Goal: Complete application form

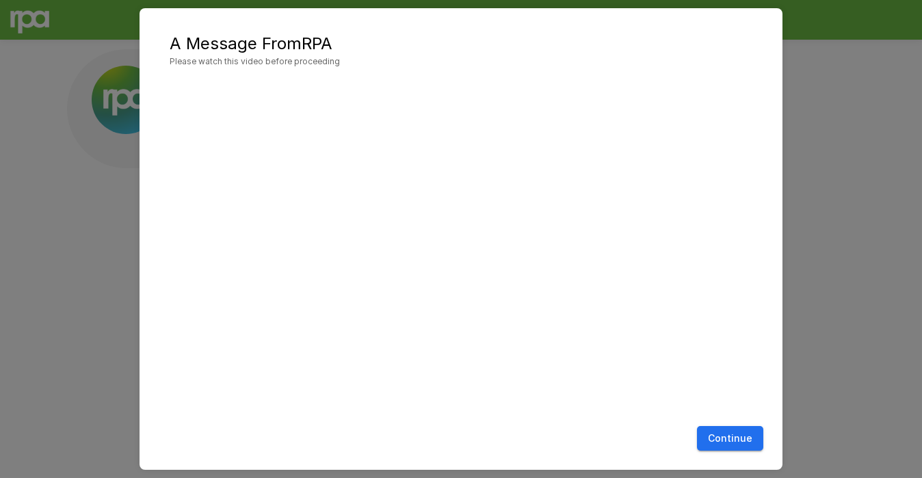
click at [737, 434] on button "Continue" at bounding box center [730, 438] width 66 height 25
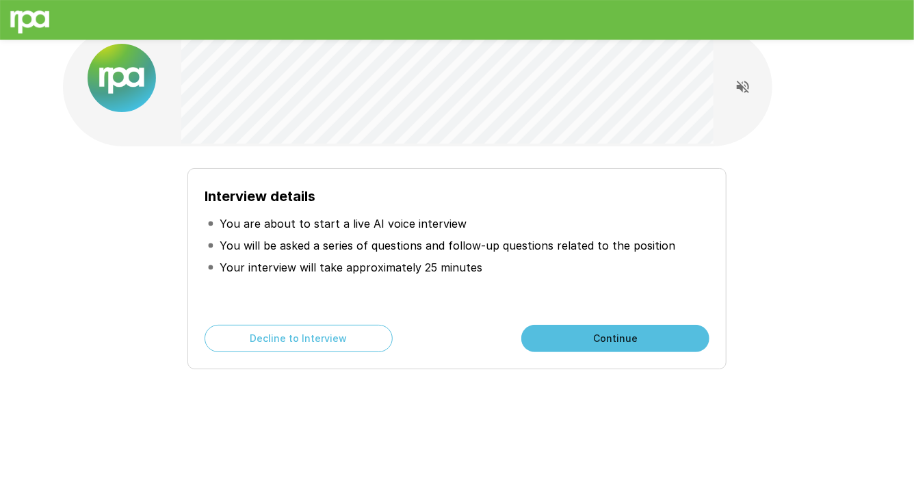
scroll to position [27, 0]
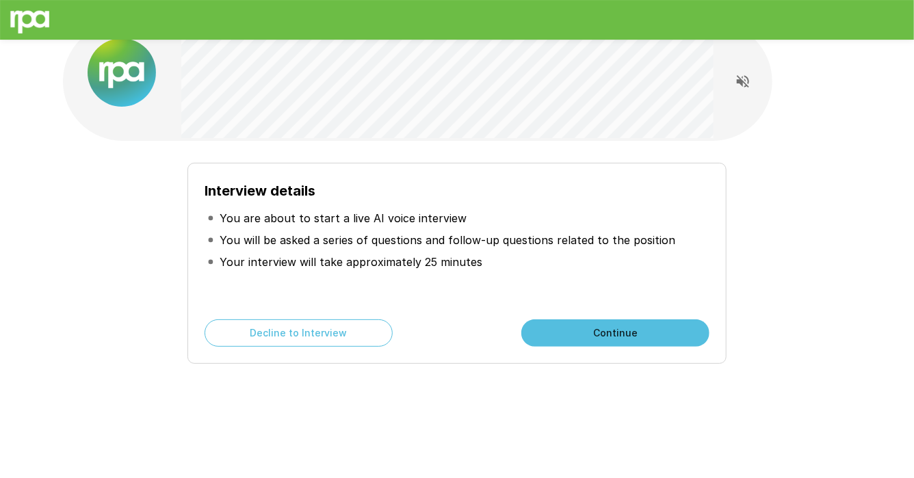
click at [618, 328] on button "Continue" at bounding box center [615, 332] width 188 height 27
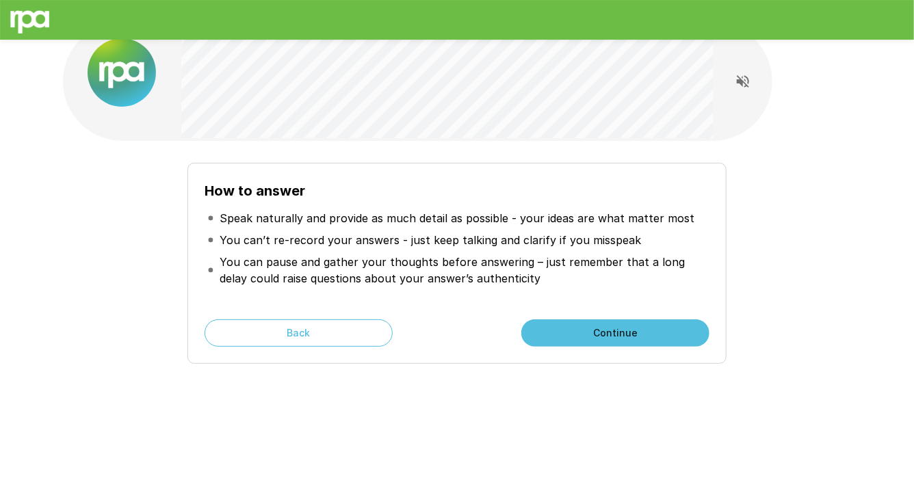
click at [618, 328] on button "Continue" at bounding box center [615, 332] width 188 height 27
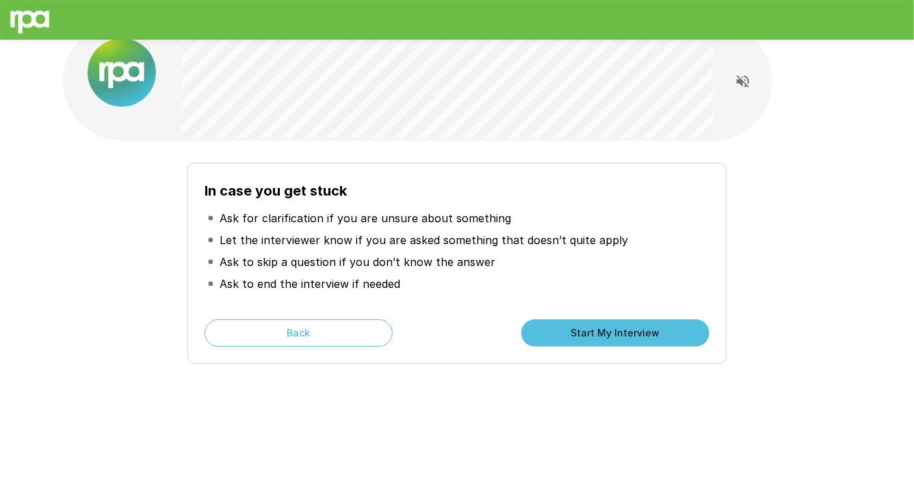
click at [682, 334] on button "Start My Interview" at bounding box center [615, 332] width 188 height 27
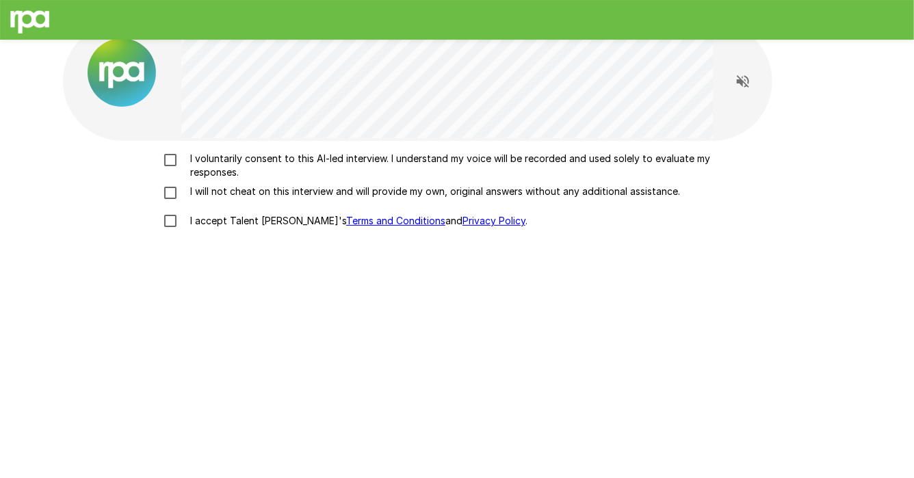
click at [186, 169] on p "I voluntarily consent to this AI-led interview. I understand my voice will be r…" at bounding box center [471, 165] width 573 height 27
click at [193, 189] on p "I will not cheat on this interview and will provide my own, original answers wi…" at bounding box center [432, 192] width 495 height 14
click at [194, 214] on p "I accept Talent Llama's Terms and Conditions and Privacy Policy ." at bounding box center [356, 221] width 343 height 14
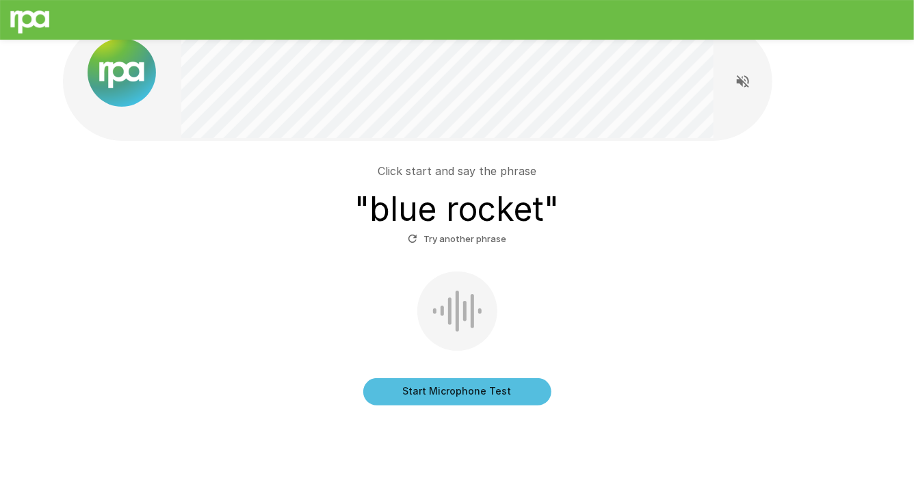
click at [448, 302] on div at bounding box center [449, 311] width 3 height 27
click at [471, 391] on button "Start Microphone Test" at bounding box center [457, 391] width 188 height 27
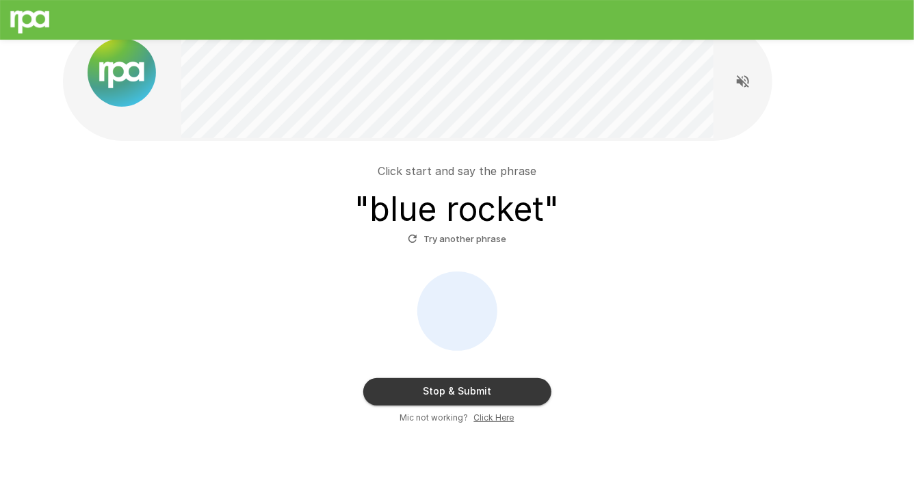
click at [471, 391] on button "Stop & Submit" at bounding box center [457, 391] width 188 height 27
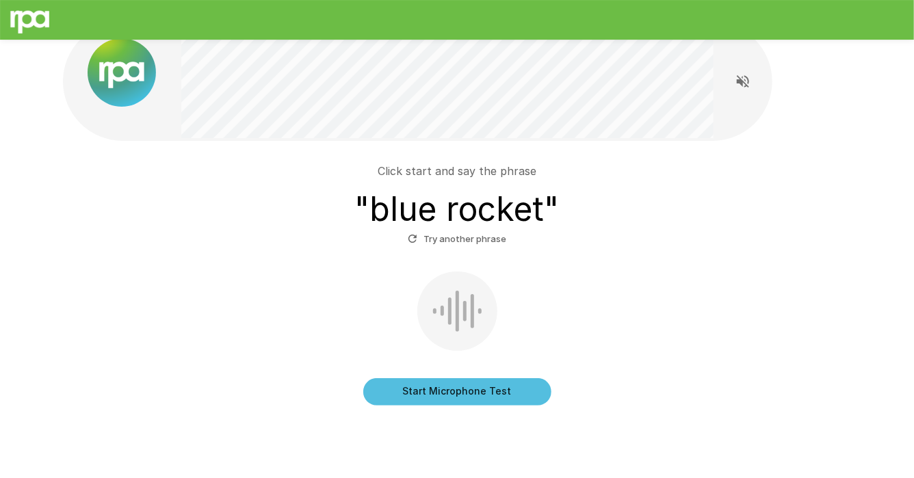
scroll to position [16, 0]
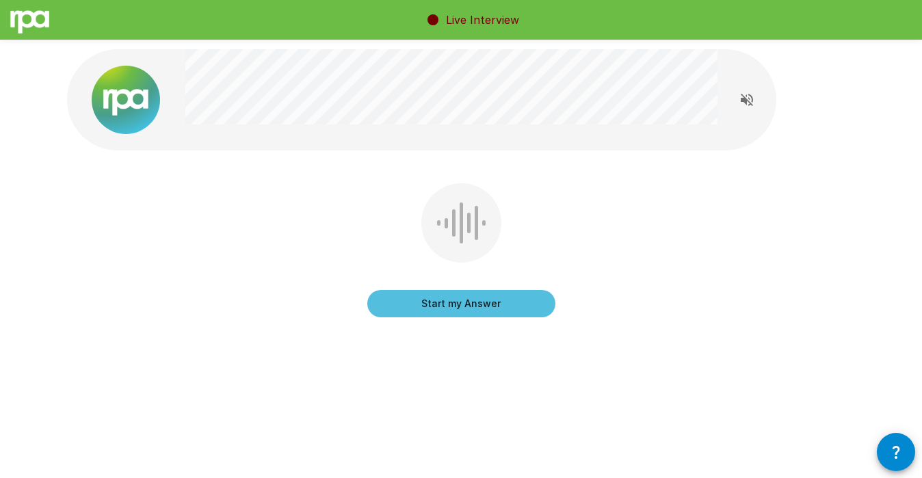
click at [481, 312] on button "Start my Answer" at bounding box center [461, 303] width 188 height 27
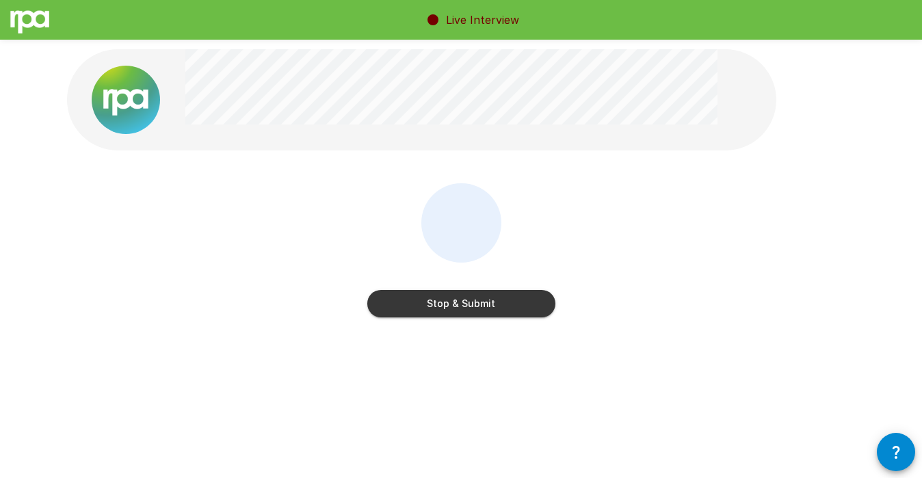
click at [481, 312] on button "Stop & Submit" at bounding box center [461, 303] width 188 height 27
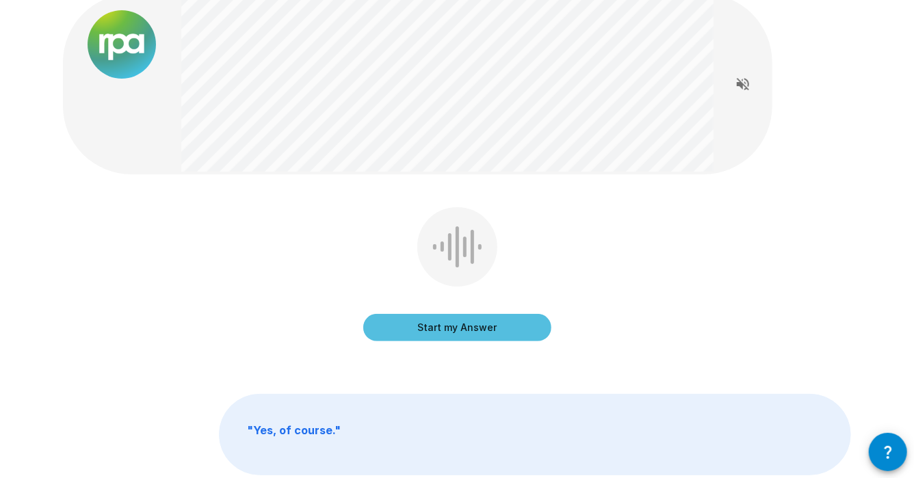
scroll to position [64, 0]
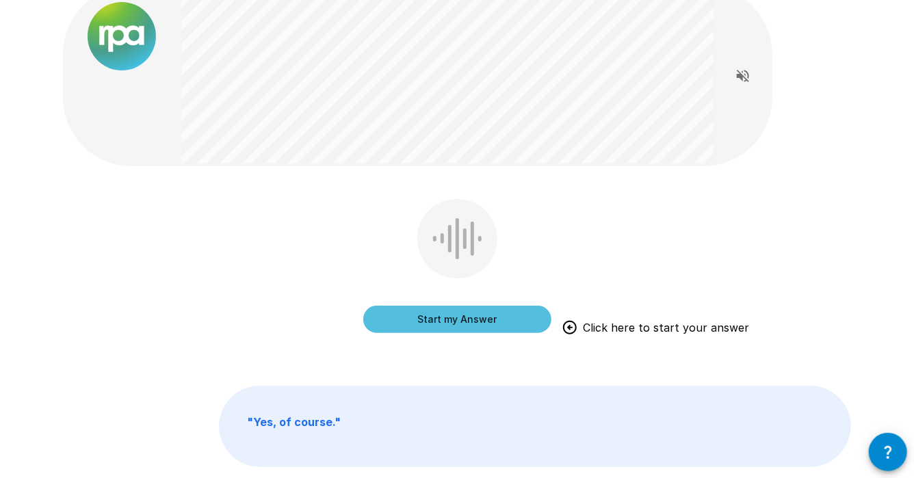
click at [485, 320] on button "Start my Answer" at bounding box center [457, 319] width 188 height 27
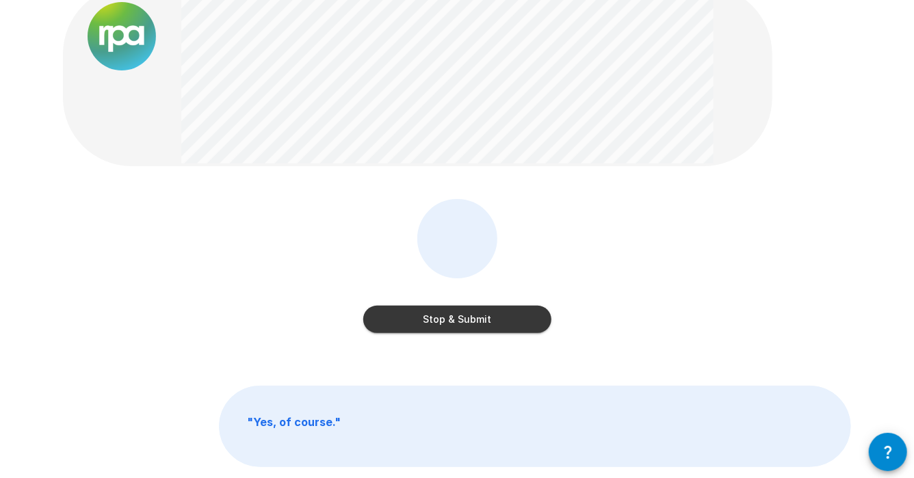
click at [485, 320] on button "Stop & Submit" at bounding box center [457, 319] width 188 height 27
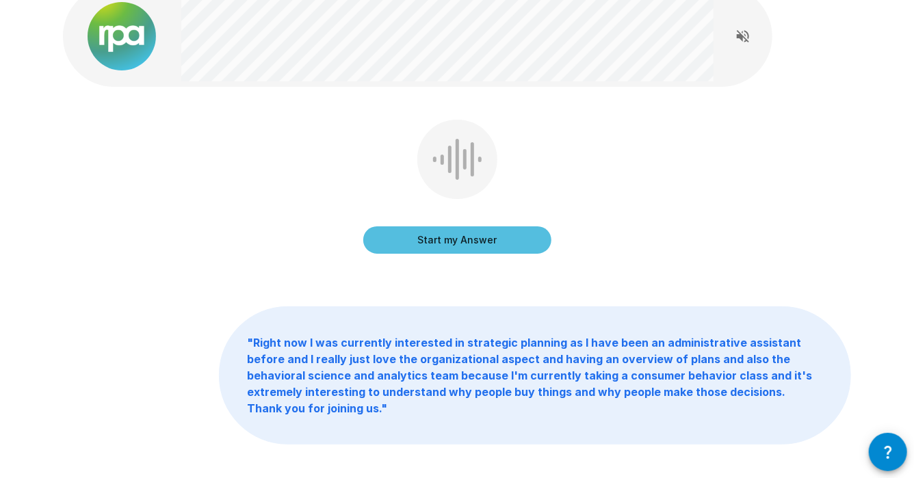
click at [502, 239] on button "Start my Answer" at bounding box center [457, 239] width 188 height 27
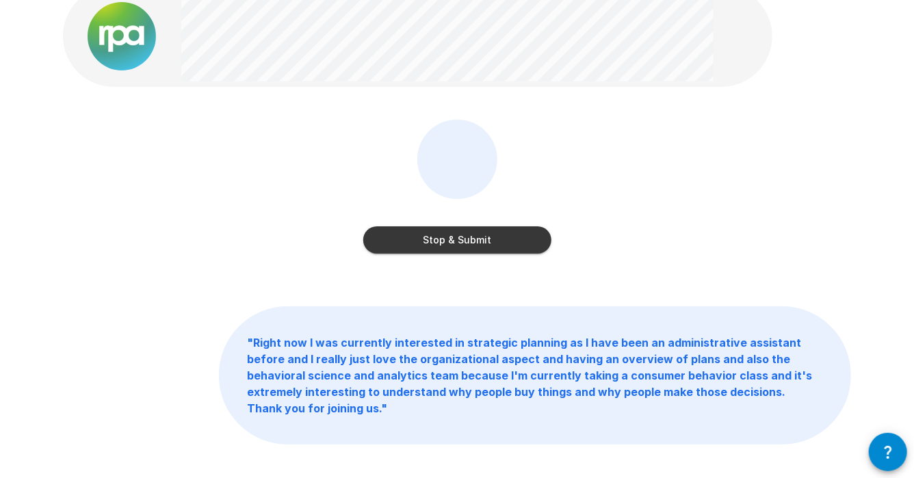
click at [502, 239] on button "Stop & Submit" at bounding box center [457, 239] width 188 height 27
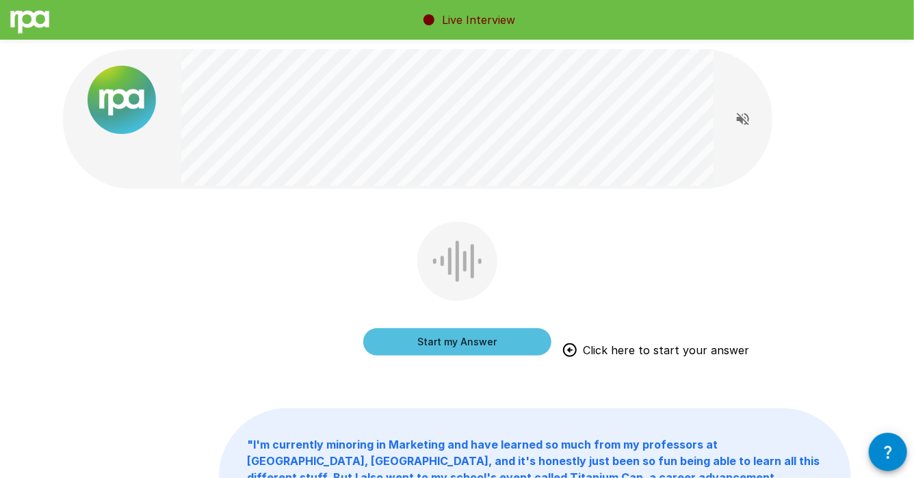
click at [463, 351] on button "Start my Answer" at bounding box center [457, 341] width 188 height 27
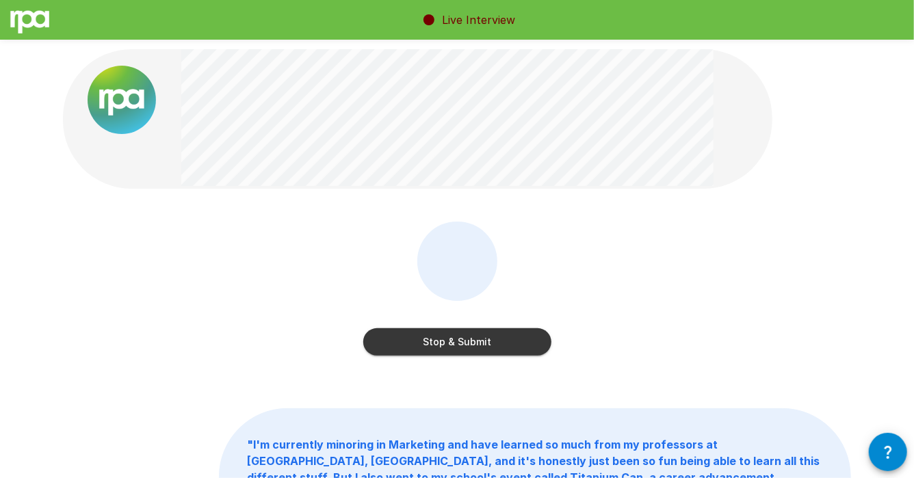
click at [438, 352] on button "Stop & Submit" at bounding box center [457, 341] width 188 height 27
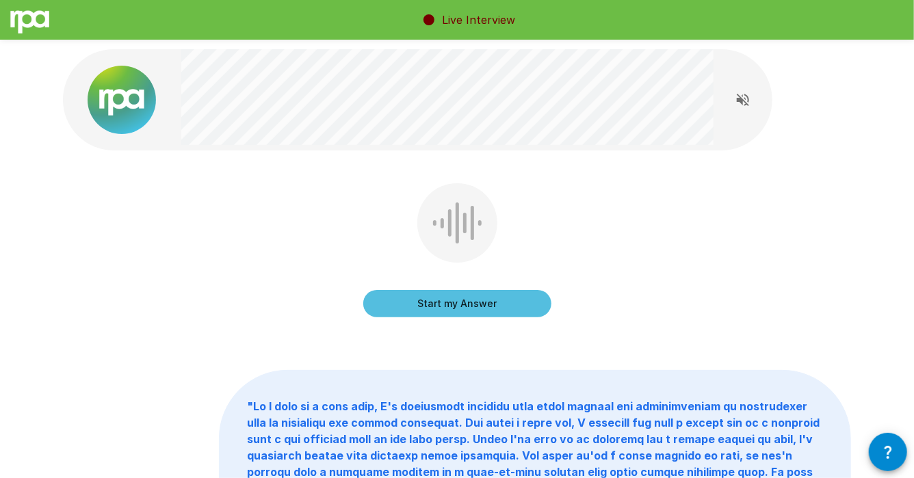
click at [498, 304] on button "Start my Answer" at bounding box center [457, 303] width 188 height 27
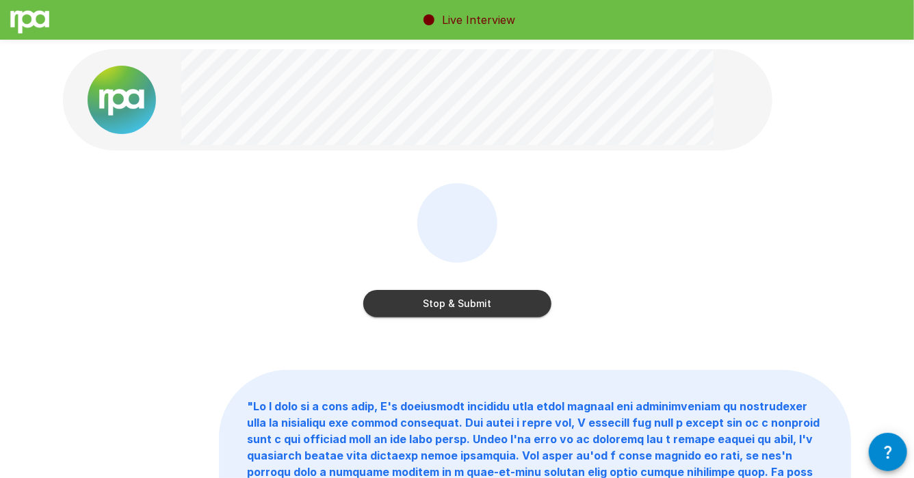
click at [495, 308] on button "Stop & Submit" at bounding box center [457, 303] width 188 height 27
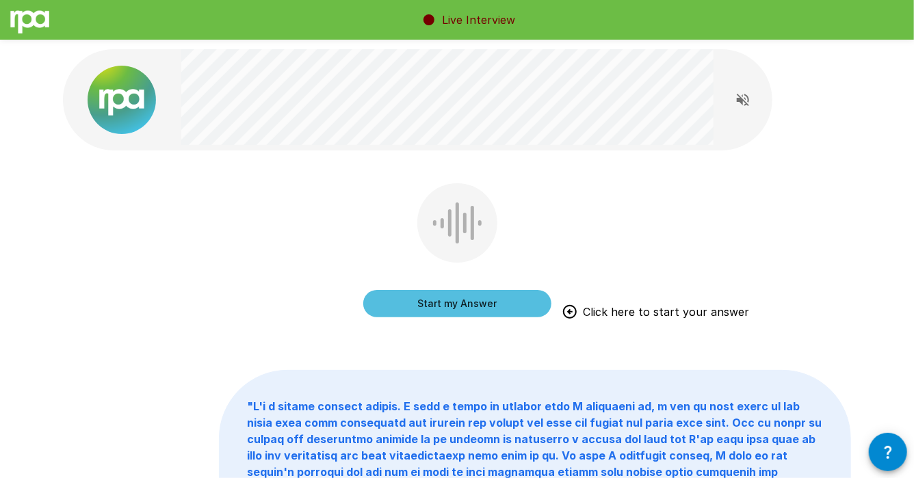
click at [495, 308] on button "Start my Answer" at bounding box center [457, 303] width 188 height 27
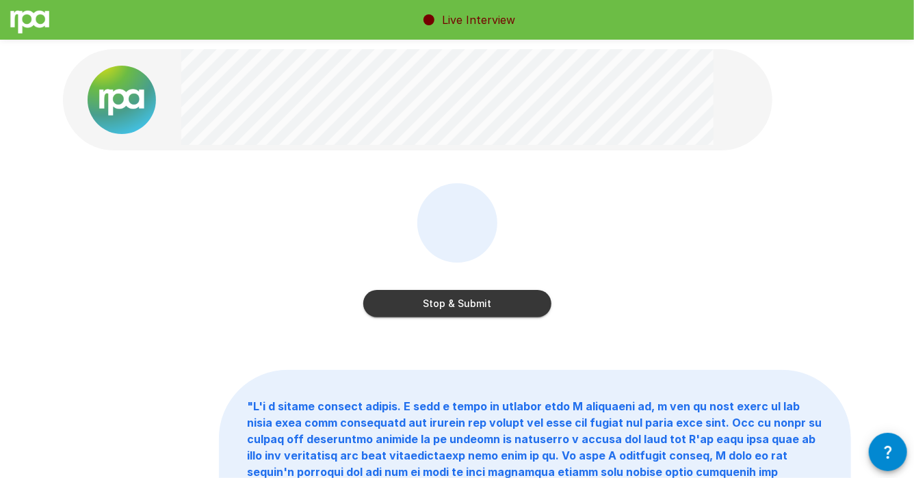
click at [527, 298] on button "Stop & Submit" at bounding box center [457, 303] width 188 height 27
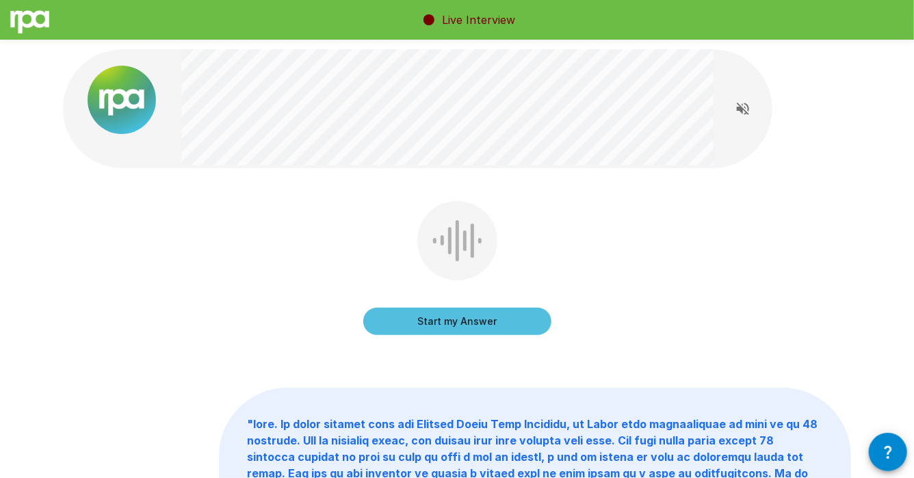
click at [514, 318] on button "Start my Answer" at bounding box center [457, 321] width 188 height 27
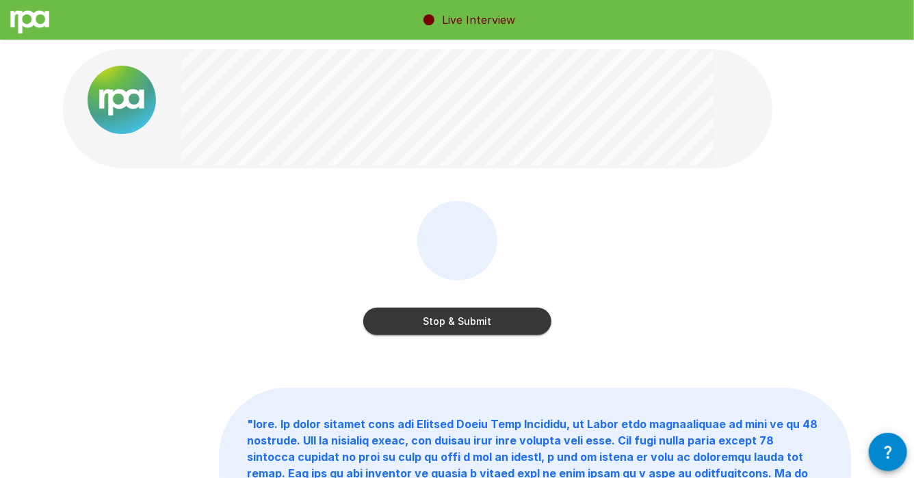
click at [518, 316] on button "Stop & Submit" at bounding box center [457, 321] width 188 height 27
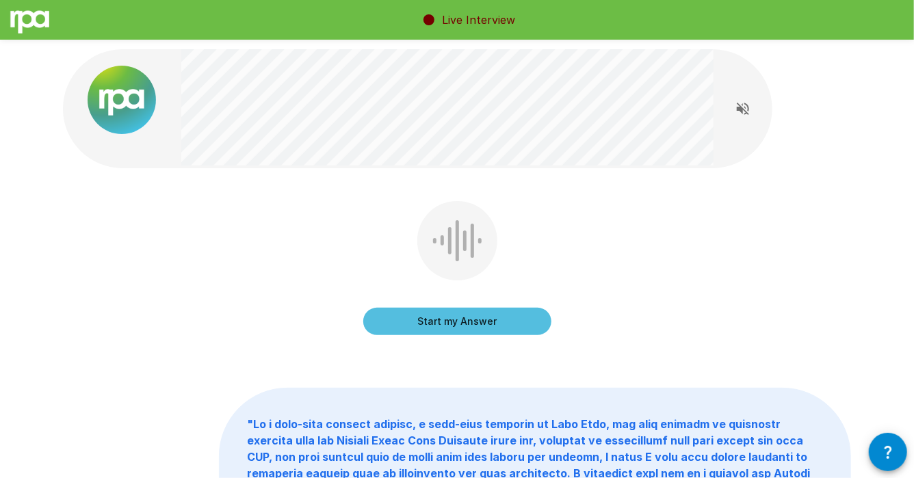
click at [470, 334] on button "Start my Answer" at bounding box center [457, 321] width 188 height 27
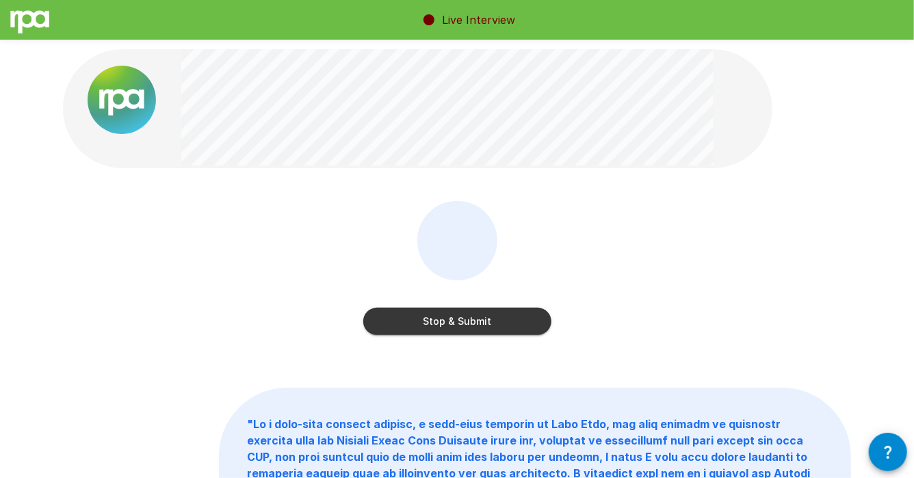
click at [503, 326] on button "Stop & Submit" at bounding box center [457, 321] width 188 height 27
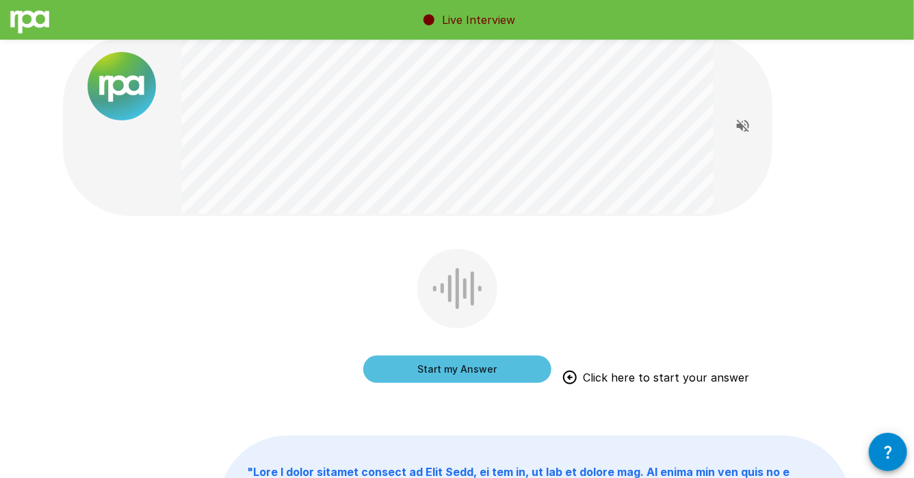
scroll to position [14, 0]
click at [486, 364] on button "Start my Answer" at bounding box center [457, 368] width 188 height 27
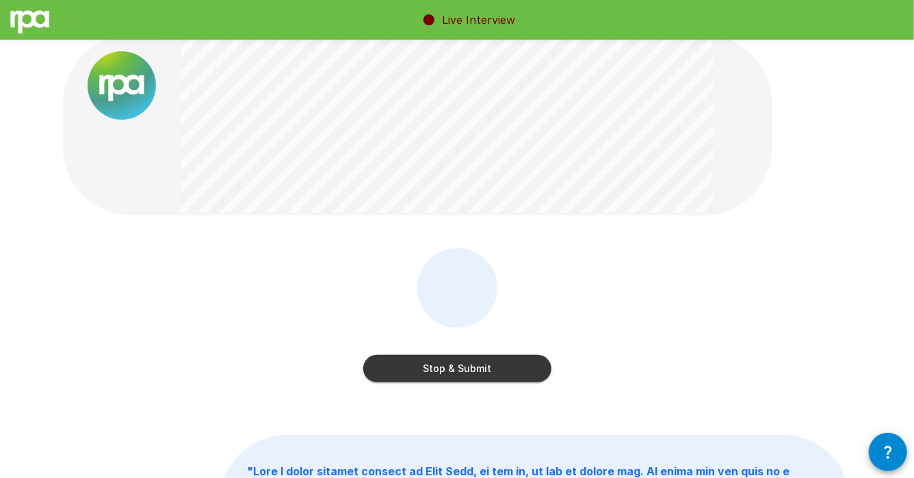
click at [511, 363] on button "Stop & Submit" at bounding box center [457, 368] width 188 height 27
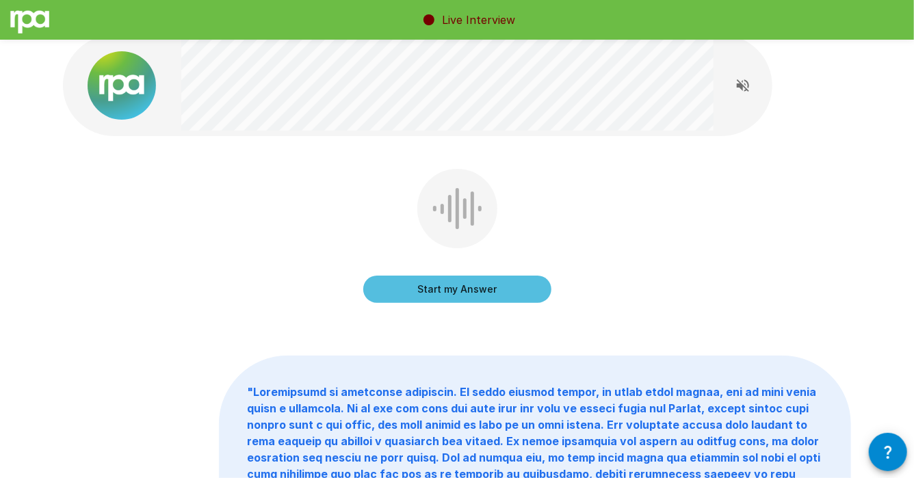
click at [492, 293] on button "Start my Answer" at bounding box center [457, 289] width 188 height 27
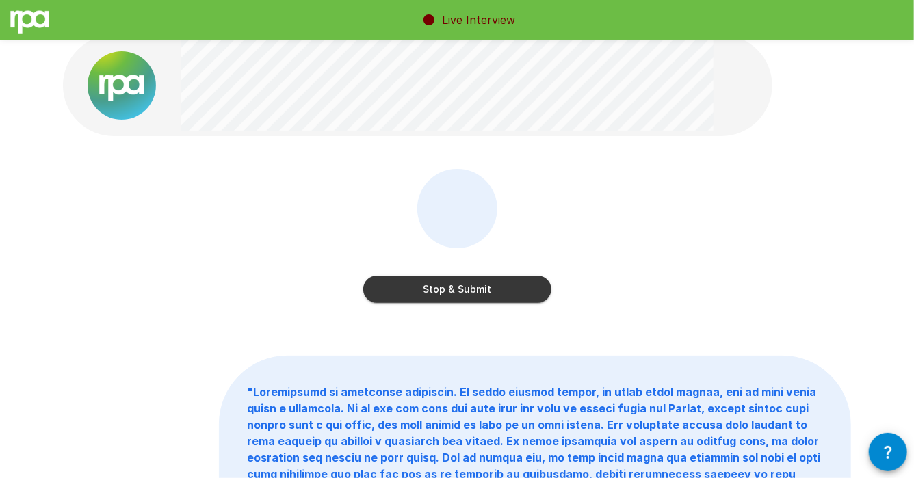
click at [492, 293] on button "Stop & Submit" at bounding box center [457, 289] width 188 height 27
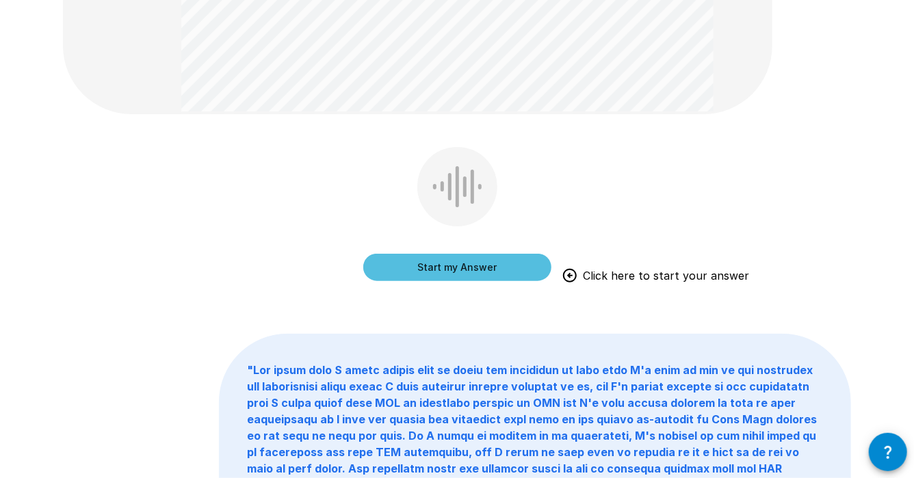
scroll to position [609, 0]
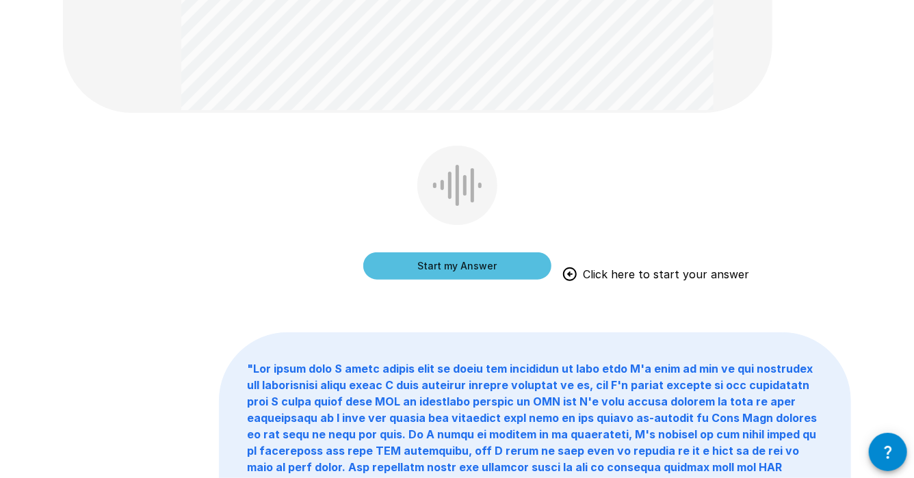
click at [508, 267] on button "Start my Answer" at bounding box center [457, 265] width 188 height 27
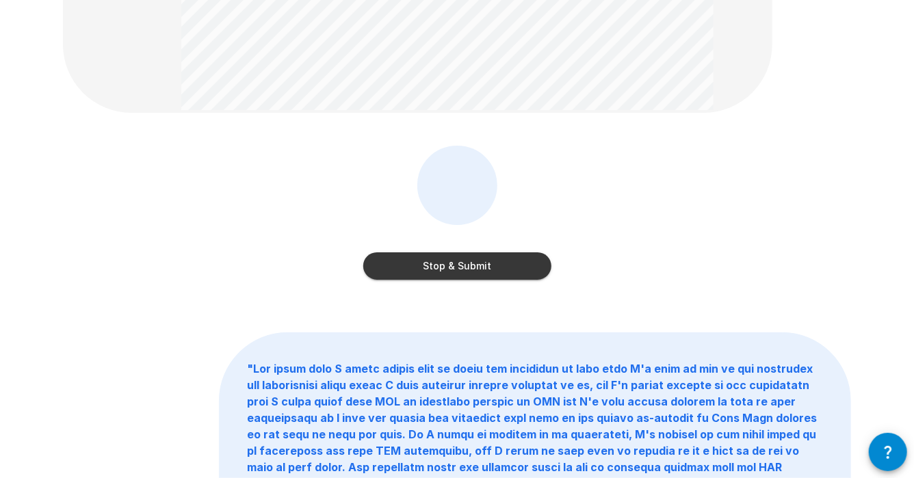
click at [508, 267] on button "Stop & Submit" at bounding box center [457, 265] width 188 height 27
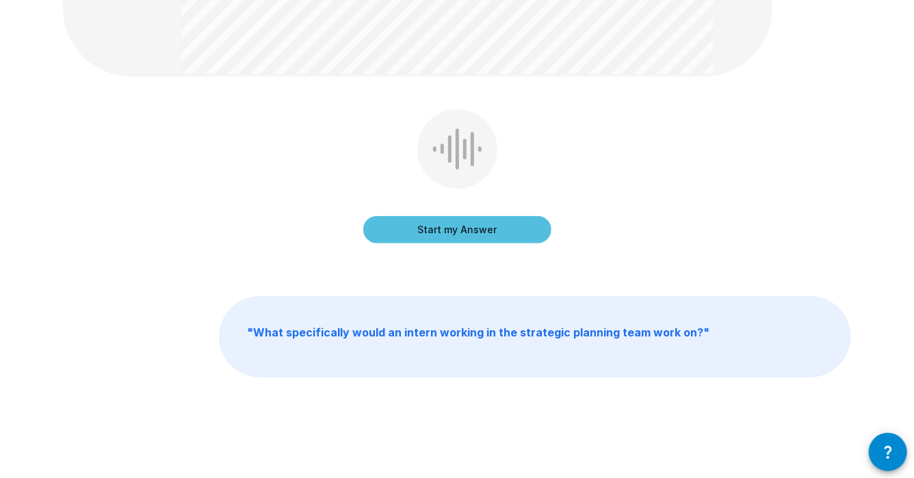
scroll to position [470, 0]
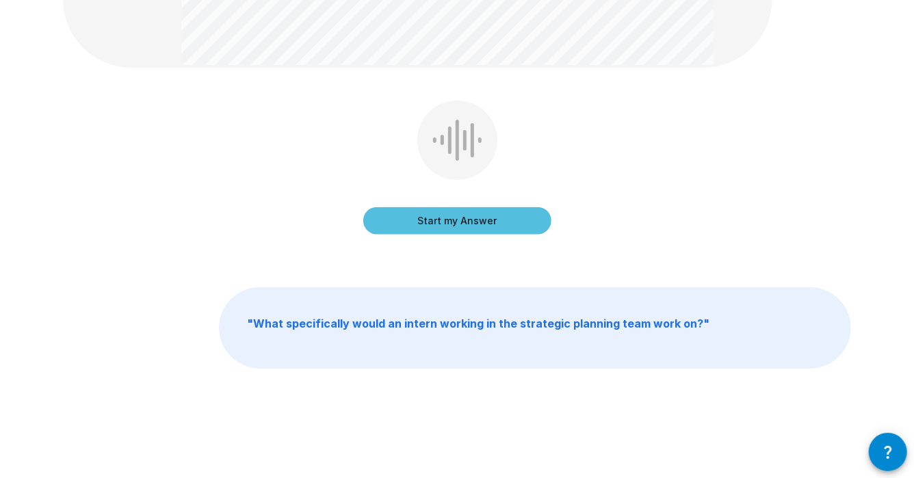
click at [514, 230] on button "Start my Answer" at bounding box center [457, 220] width 188 height 27
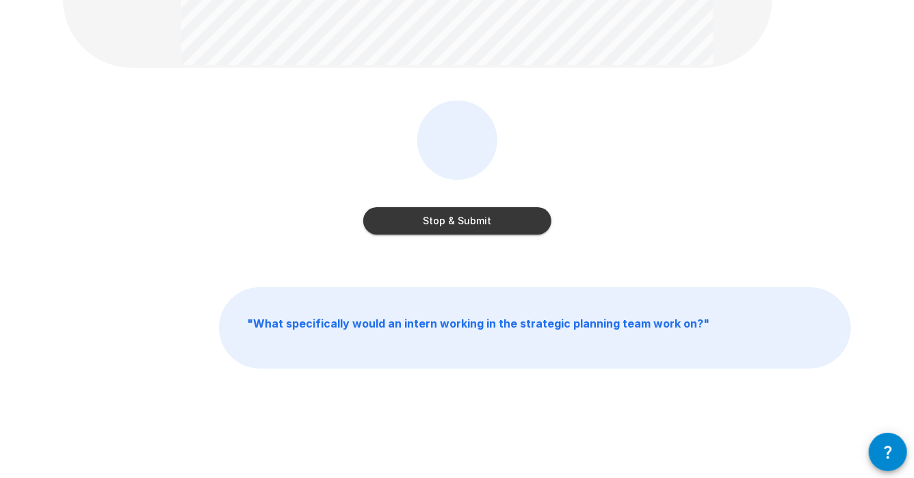
click at [514, 230] on button "Stop & Submit" at bounding box center [457, 220] width 188 height 27
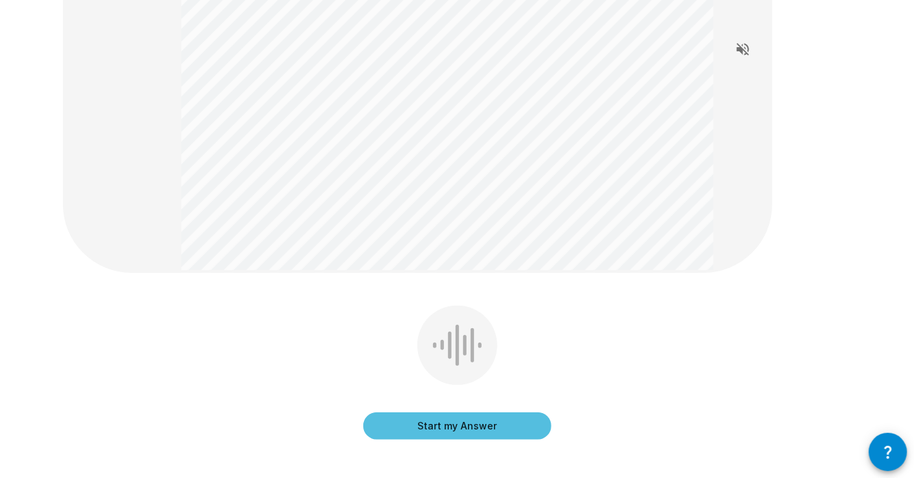
scroll to position [226, 0]
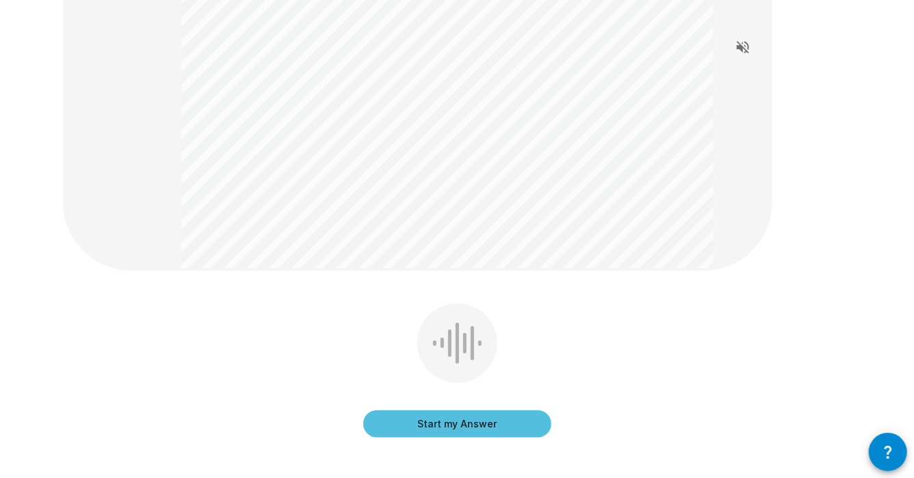
click at [441, 419] on button "Start my Answer" at bounding box center [457, 423] width 188 height 27
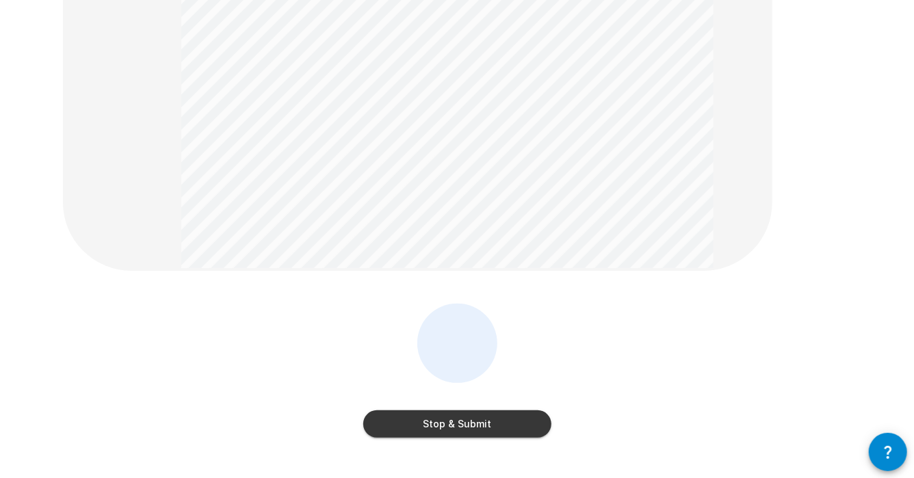
click at [524, 425] on button "Stop & Submit" at bounding box center [457, 423] width 188 height 27
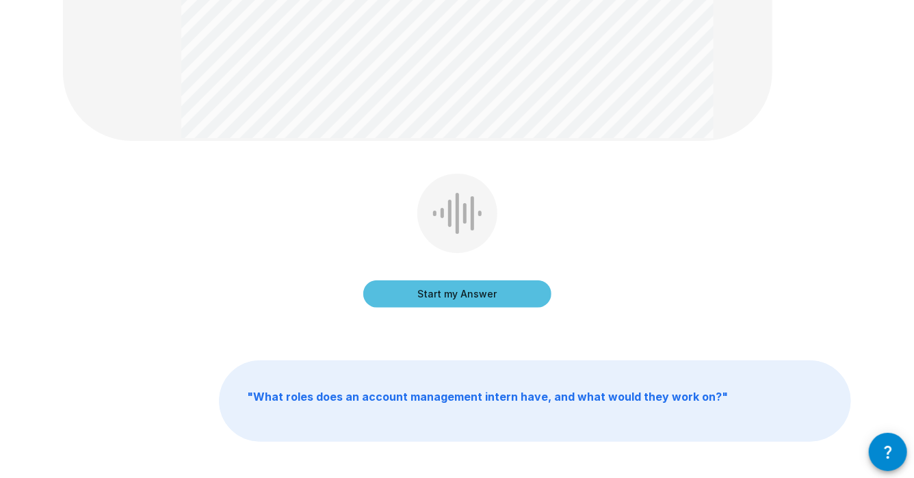
scroll to position [427, 0]
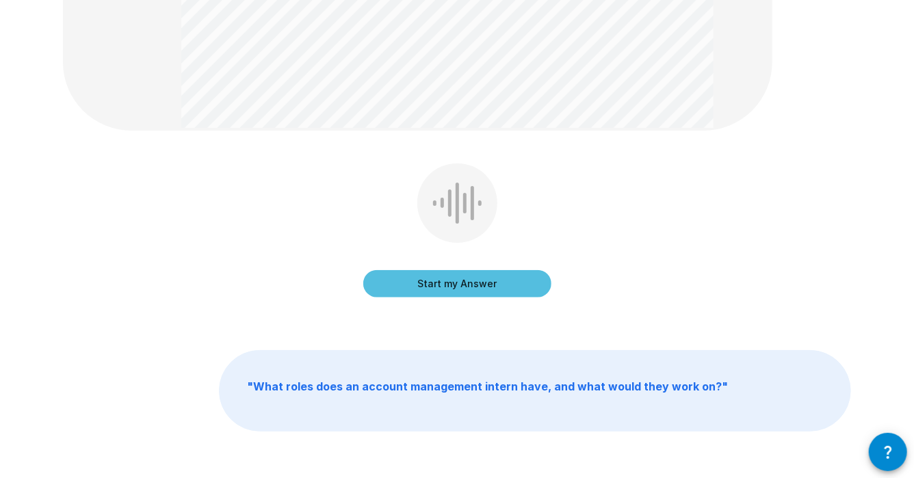
click at [504, 290] on button "Start my Answer" at bounding box center [457, 283] width 188 height 27
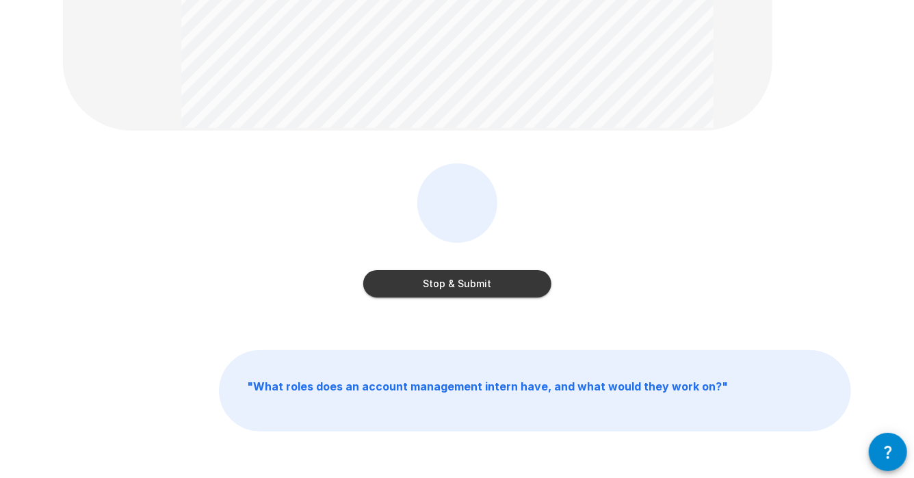
click at [504, 290] on button "Stop & Submit" at bounding box center [457, 283] width 188 height 27
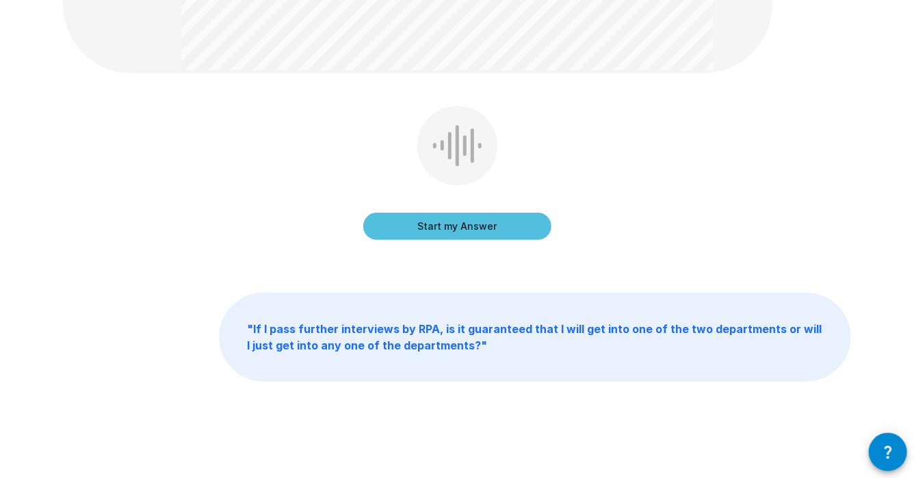
scroll to position [260, 0]
click at [527, 228] on button "Start my Answer" at bounding box center [457, 225] width 188 height 27
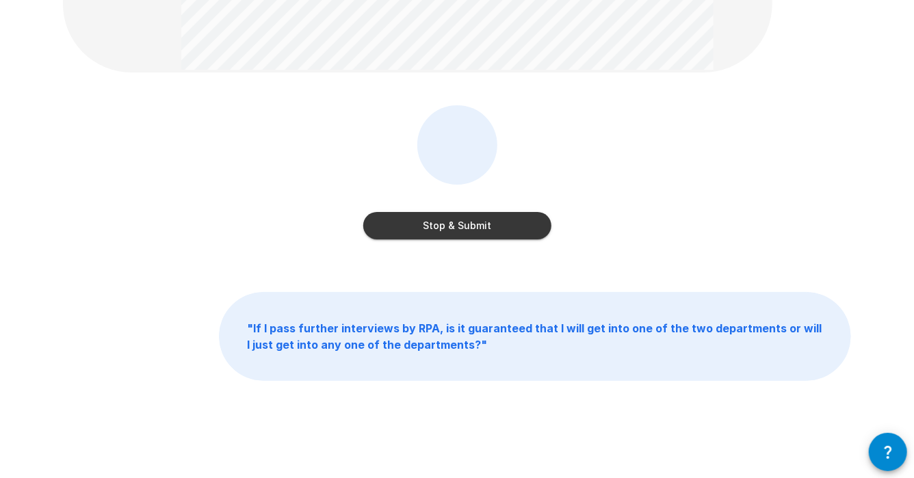
click at [527, 228] on button "Stop & Submit" at bounding box center [457, 225] width 188 height 27
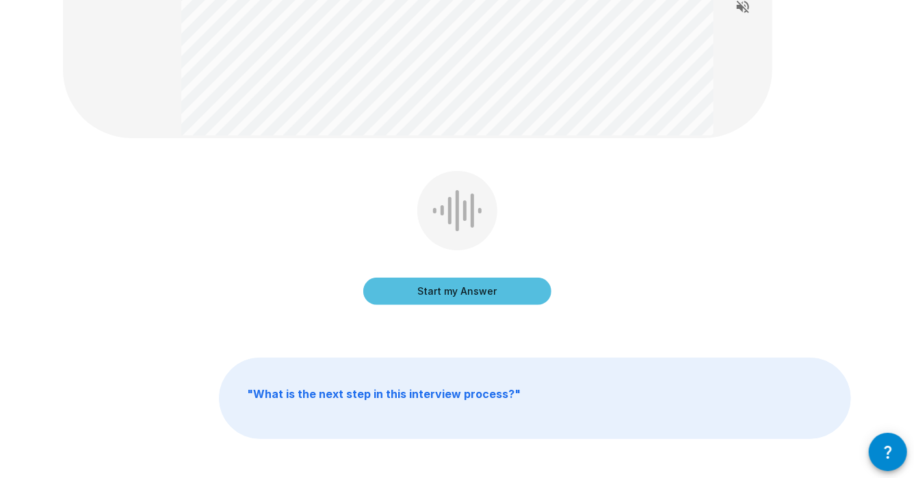
scroll to position [177, 0]
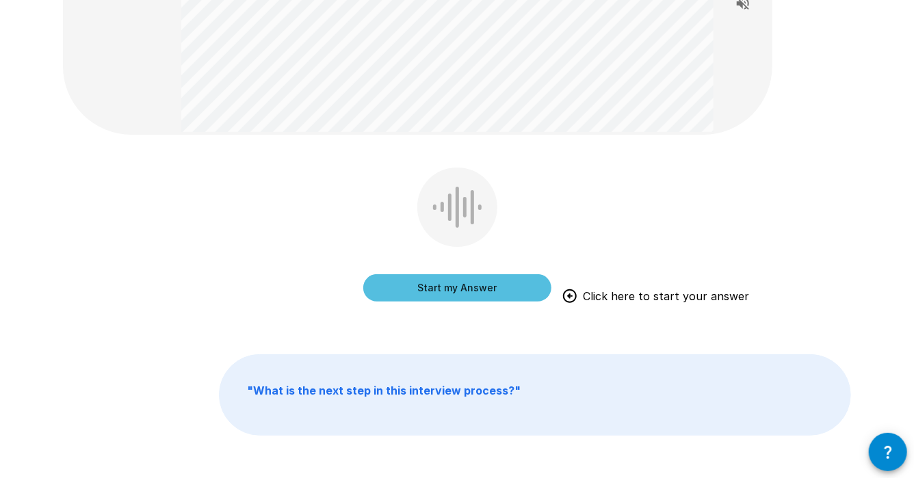
click at [464, 293] on button "Start my Answer" at bounding box center [457, 287] width 188 height 27
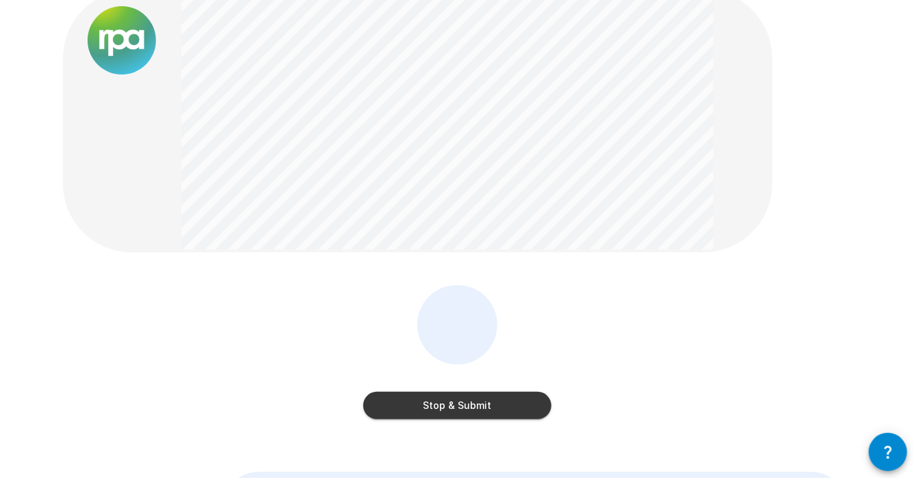
scroll to position [34, 0]
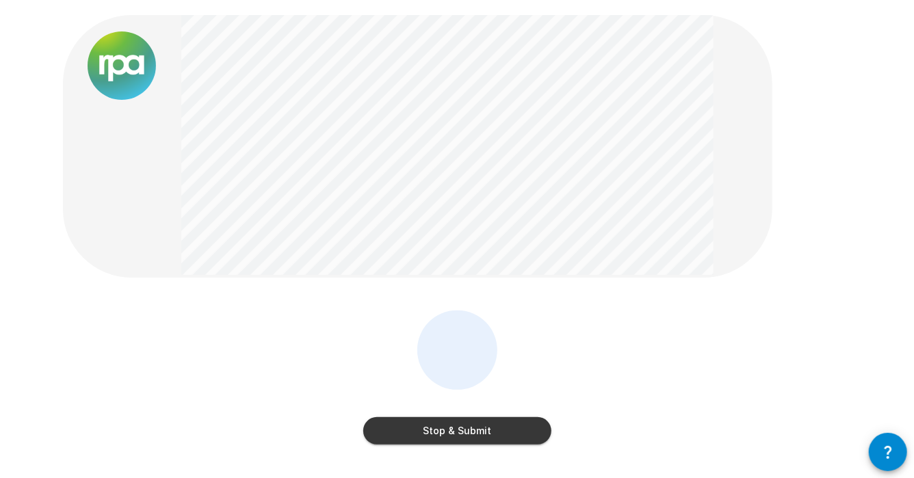
click at [523, 422] on button "Stop & Submit" at bounding box center [457, 430] width 188 height 27
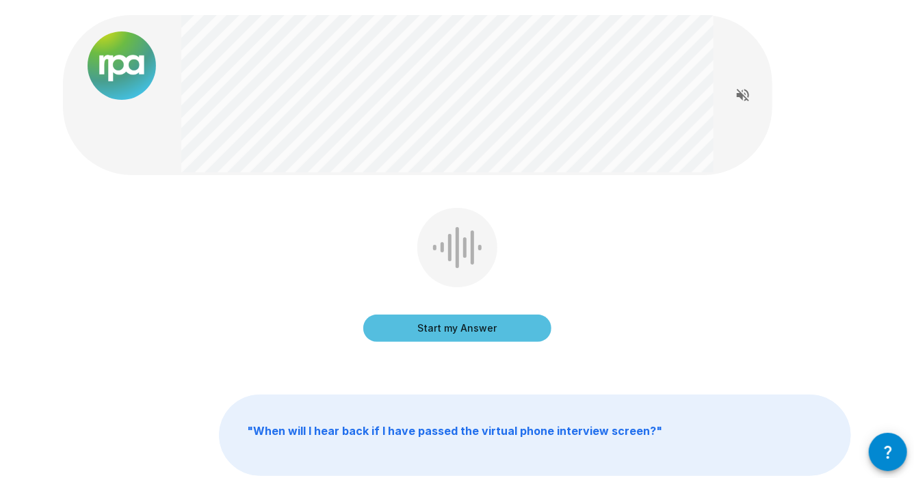
click at [508, 341] on button "Start my Answer" at bounding box center [457, 328] width 188 height 27
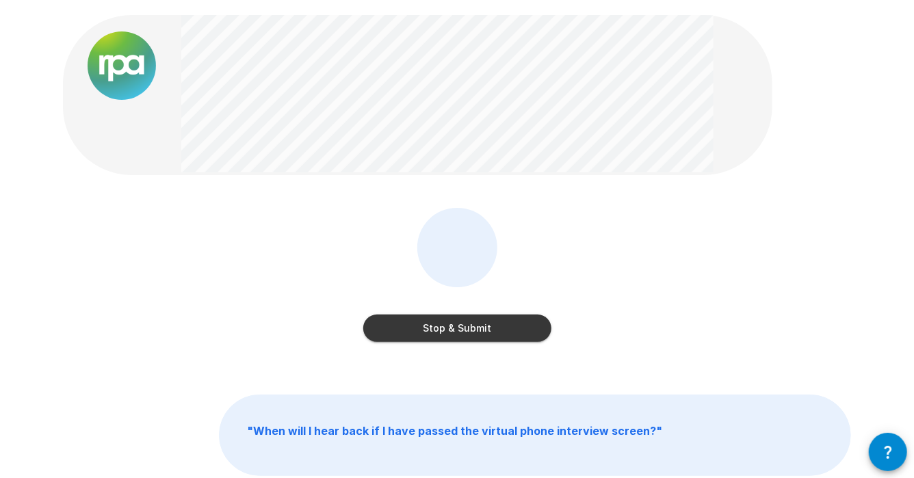
click at [520, 325] on button "Stop & Submit" at bounding box center [457, 328] width 188 height 27
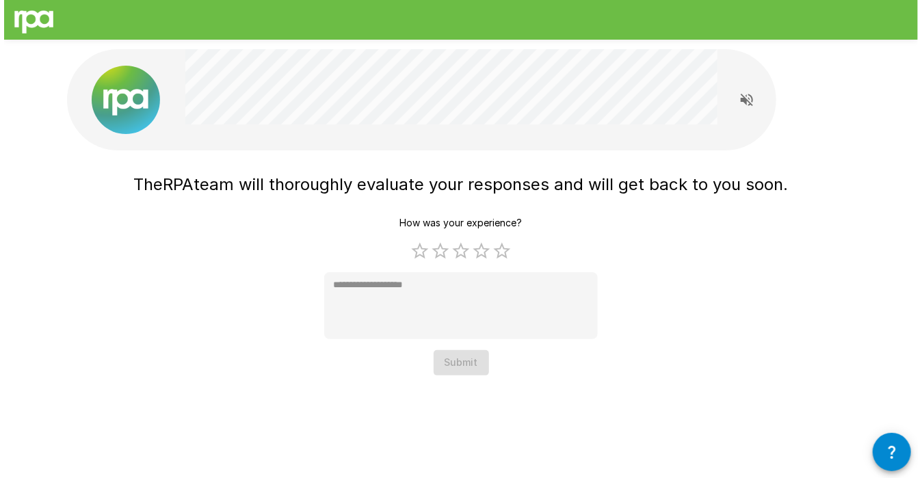
scroll to position [0, 0]
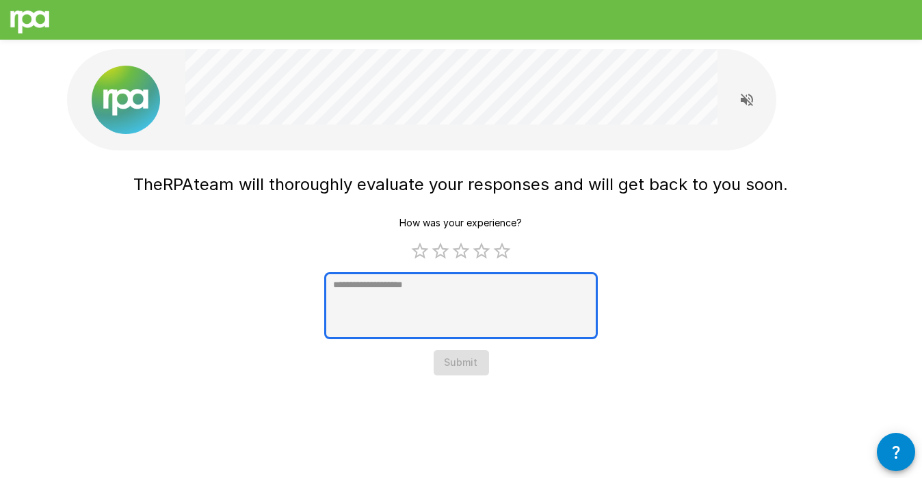
click at [373, 287] on textarea at bounding box center [461, 305] width 274 height 67
type textarea "*"
